Goal: Information Seeking & Learning: Learn about a topic

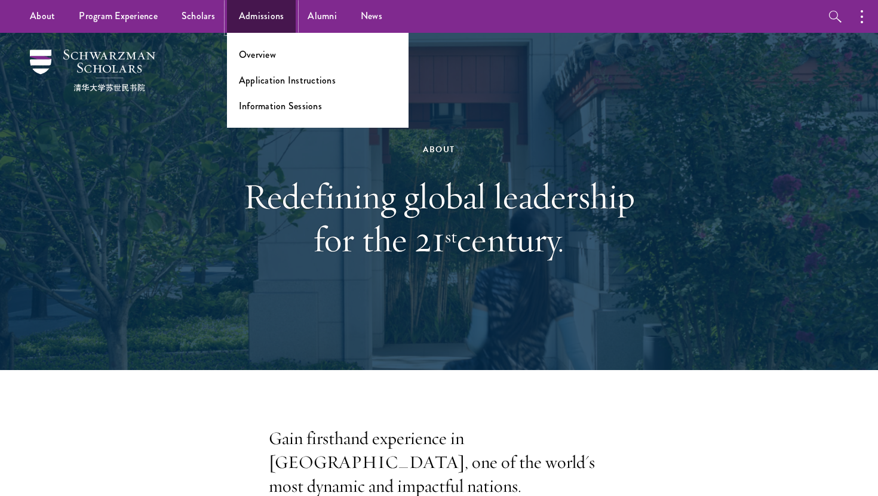
click at [269, 20] on link "Admissions" at bounding box center [261, 16] width 69 height 33
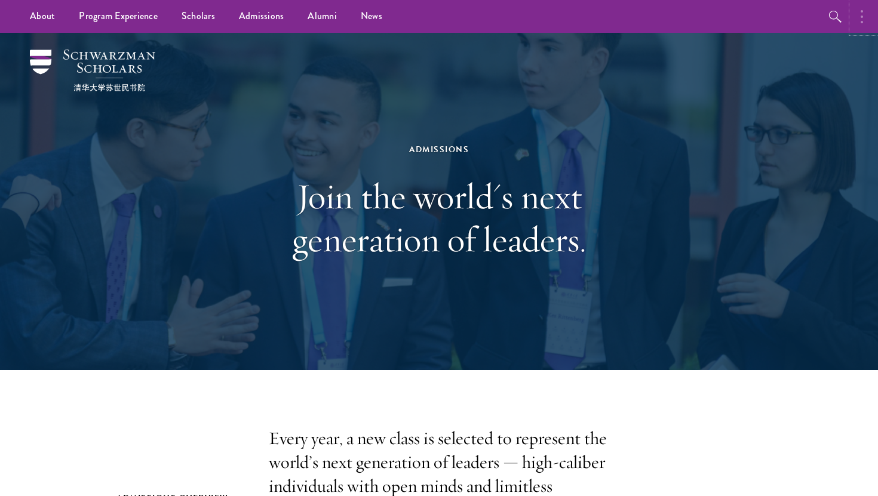
click at [854, 18] on button "button" at bounding box center [865, 16] width 26 height 33
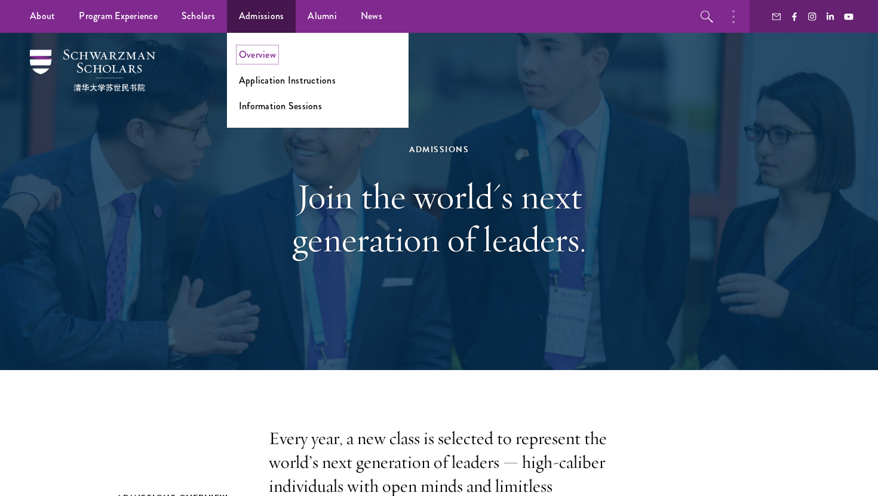
click at [259, 59] on link "Overview" at bounding box center [257, 55] width 37 height 14
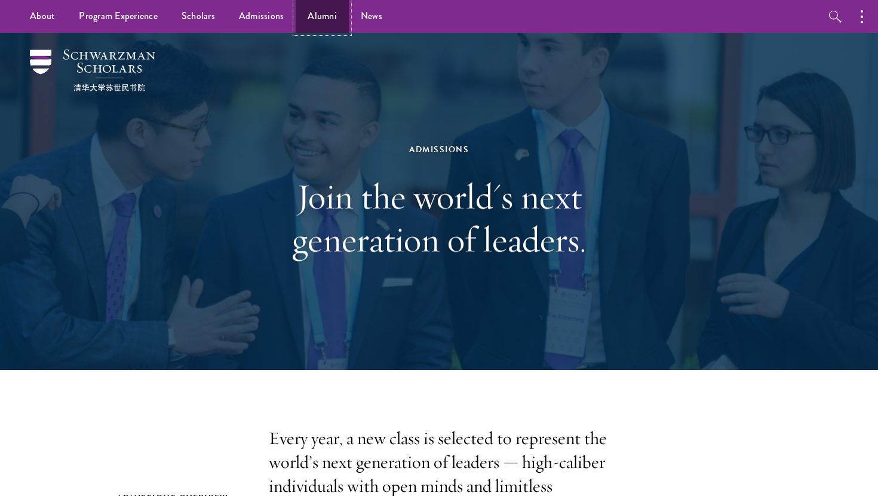
click at [330, 17] on link "Alumni" at bounding box center [322, 16] width 53 height 33
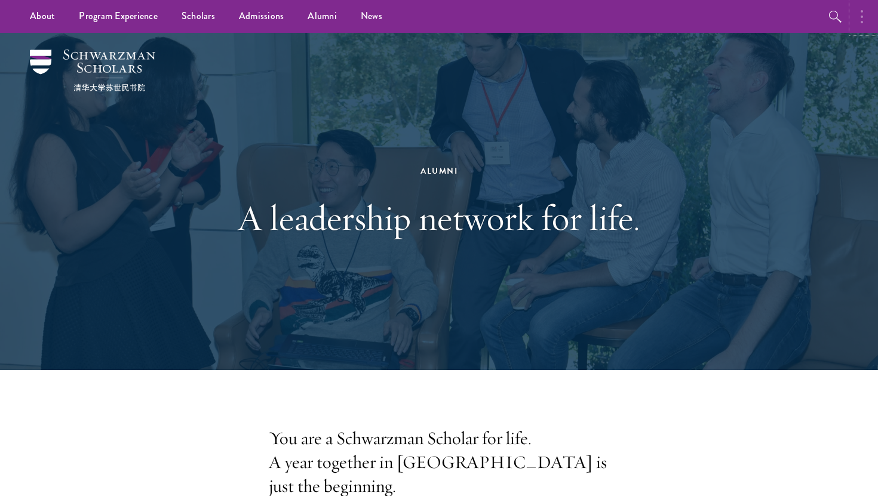
click at [863, 19] on icon "button" at bounding box center [862, 17] width 2 height 14
click at [704, 14] on icon "button" at bounding box center [707, 17] width 14 height 14
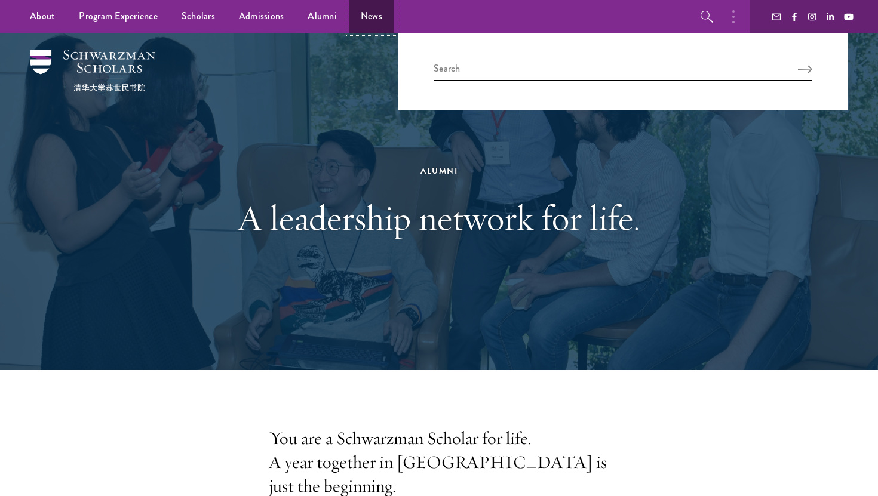
click at [355, 16] on link "News" at bounding box center [371, 16] width 45 height 33
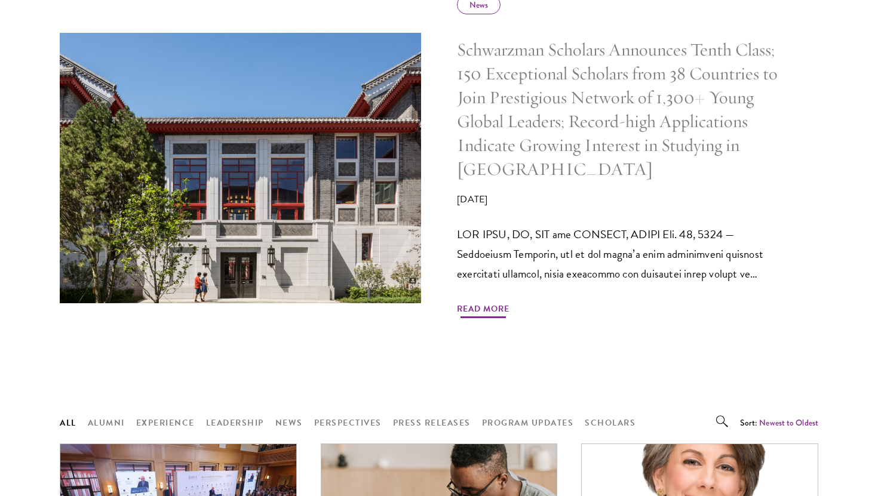
scroll to position [626, 0]
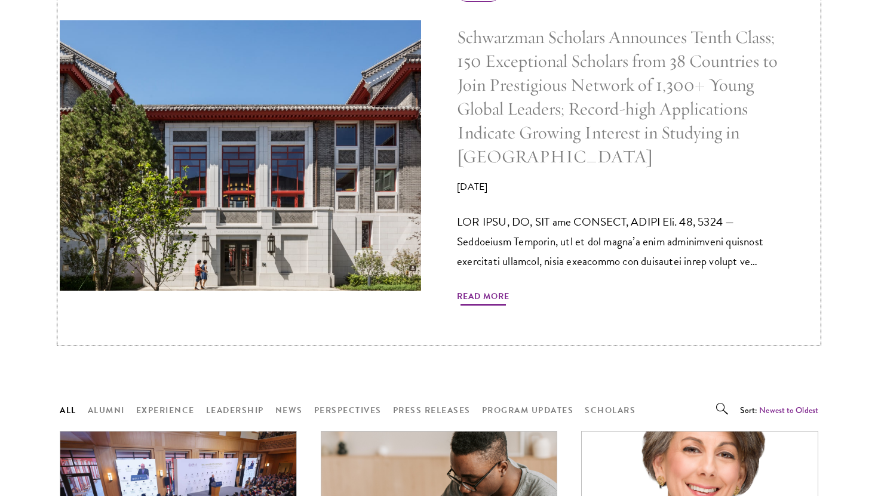
click at [488, 305] on span "Read More" at bounding box center [483, 298] width 53 height 19
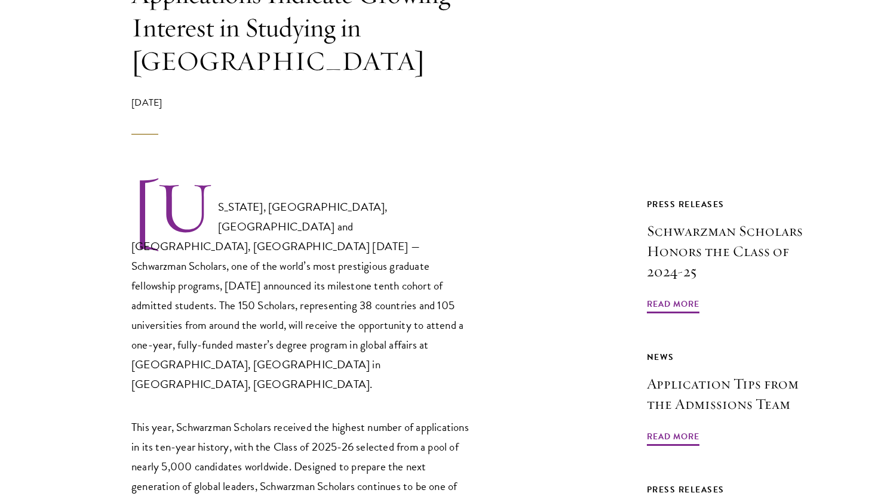
scroll to position [513, 0]
